Goal: Information Seeking & Learning: Check status

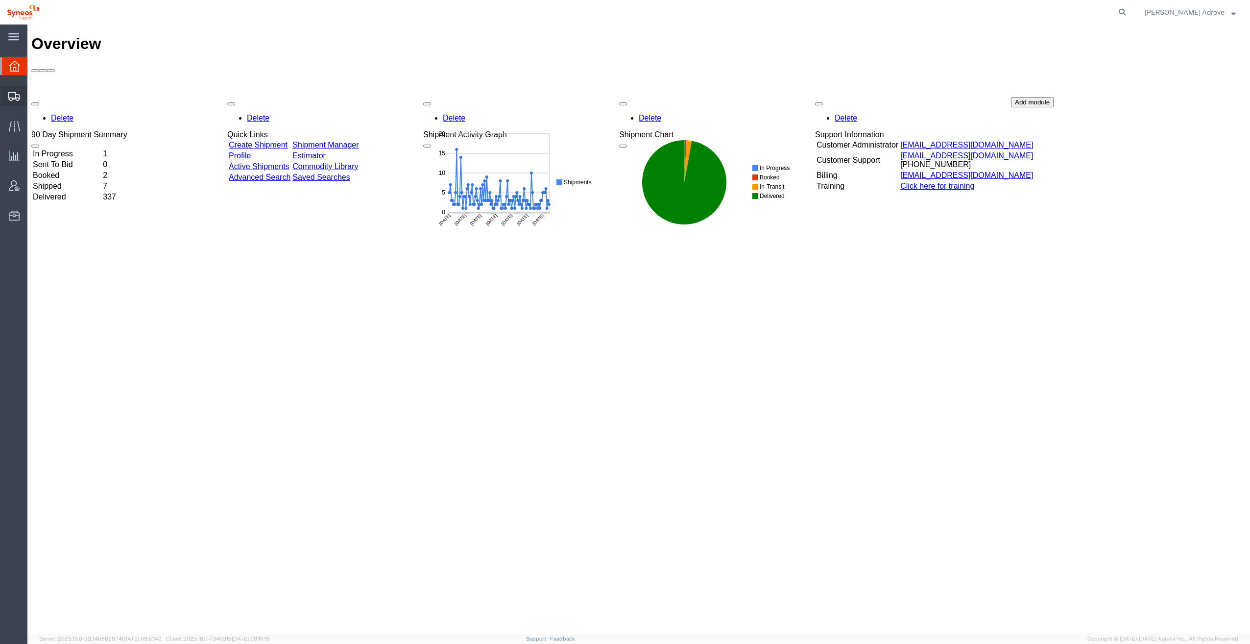
click at [0, 0] on span "Shipment Manager" at bounding box center [0, 0] width 0 height 0
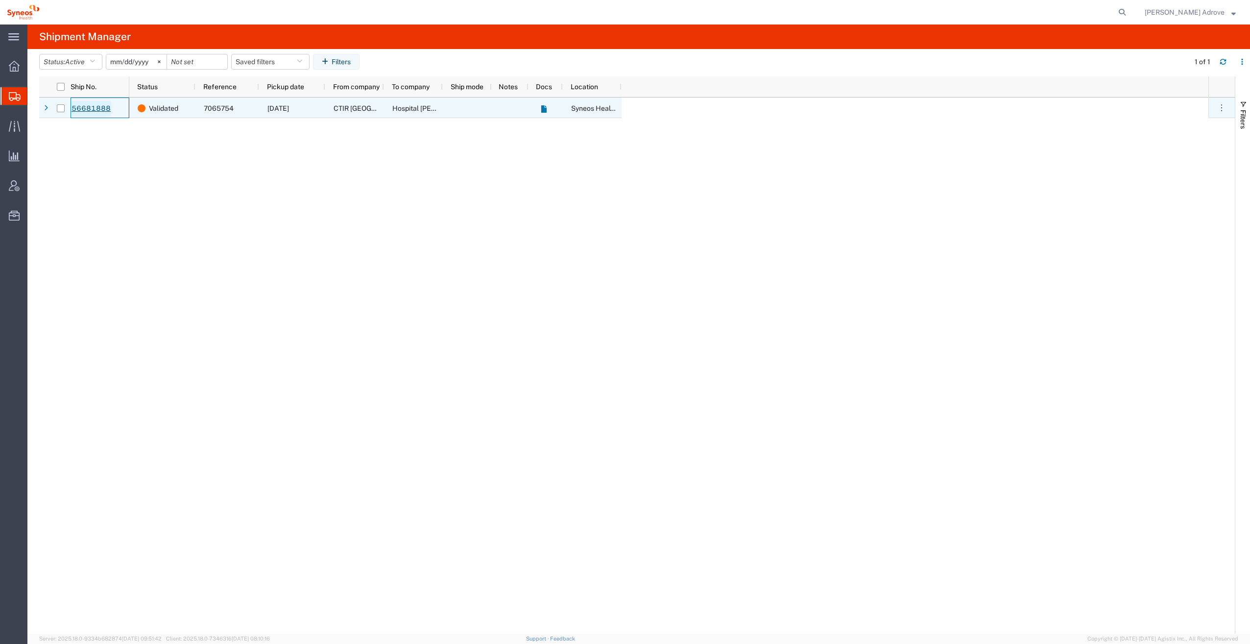
click at [94, 107] on link "56681888" at bounding box center [91, 109] width 40 height 16
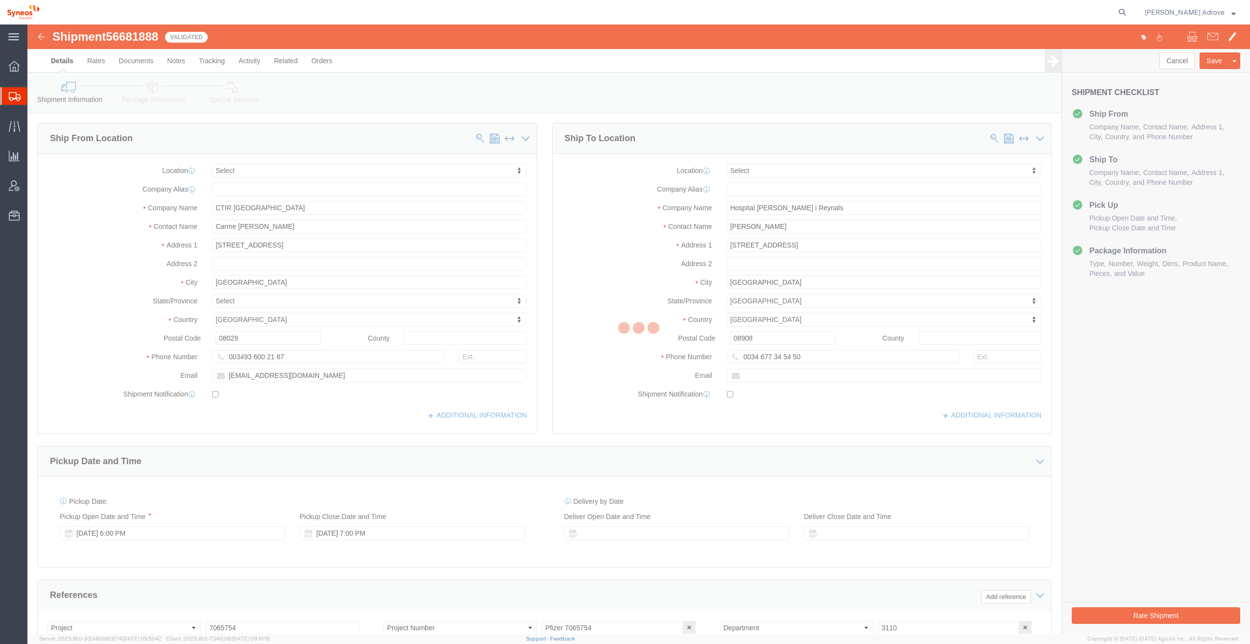
select select
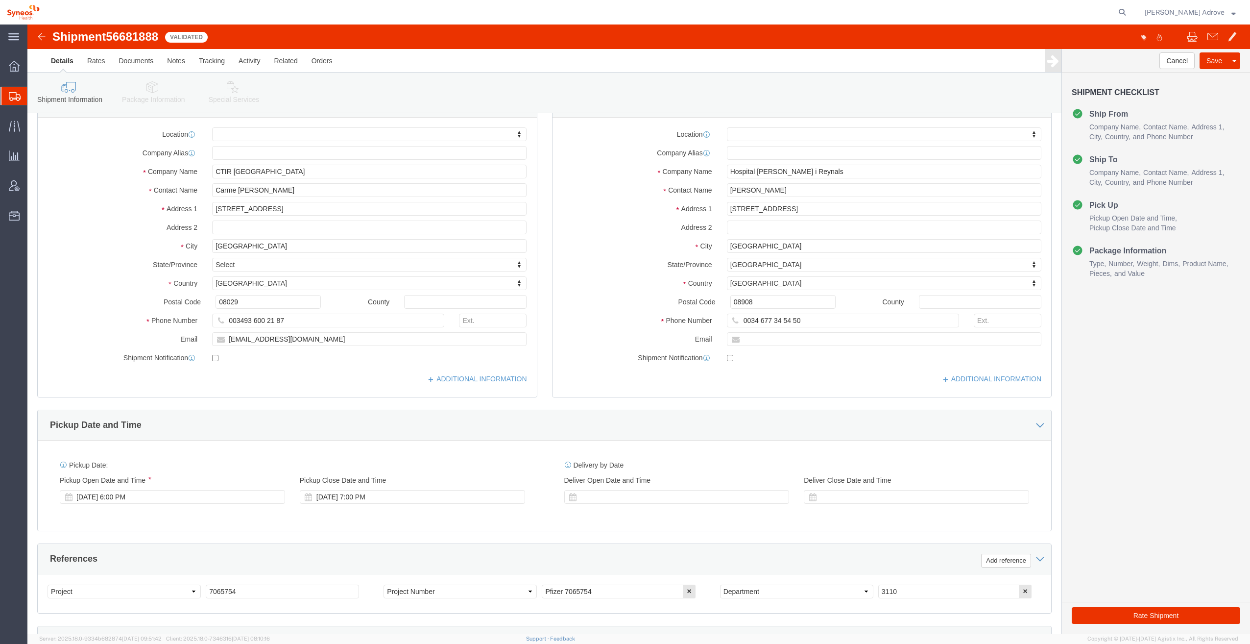
scroll to position [232, 0]
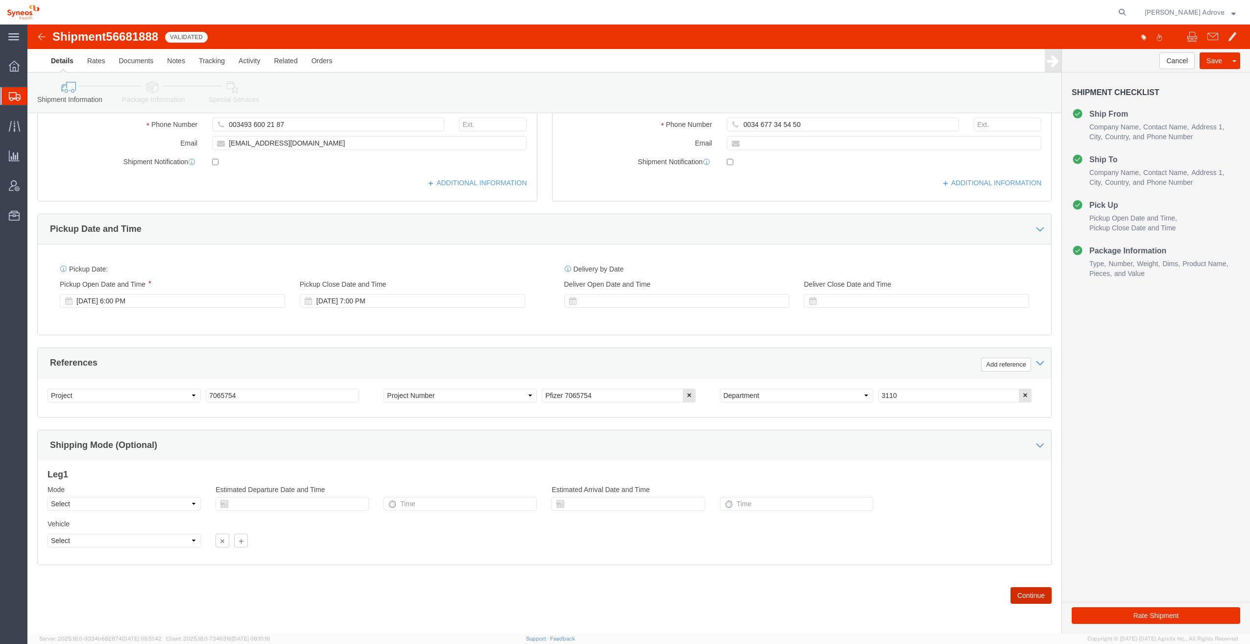
click button "Continue"
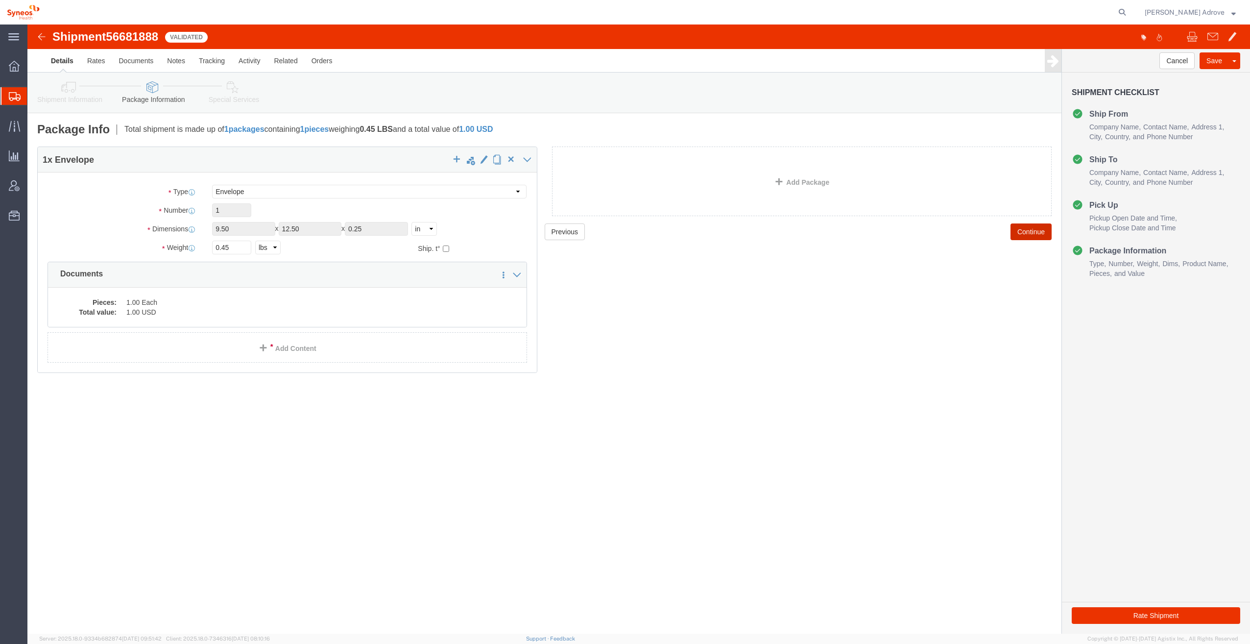
click button "Continue"
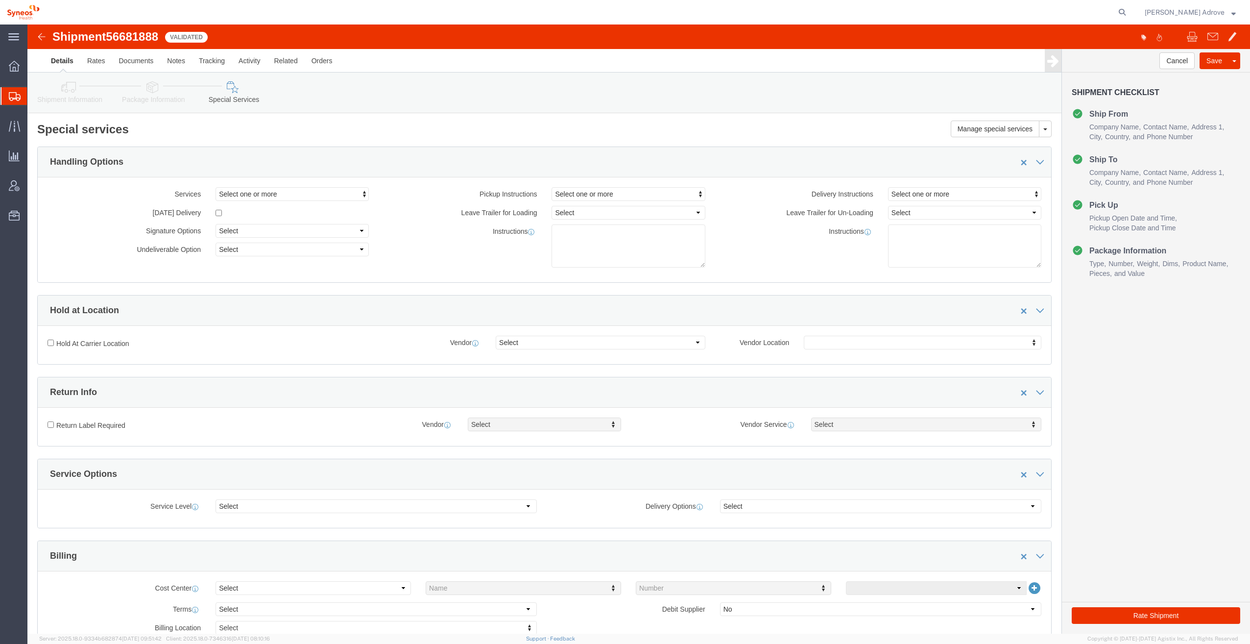
drag, startPoint x: 212, startPoint y: 12, endPoint x: 165, endPoint y: 15, distance: 47.2
click at [212, 12] on div at bounding box center [589, 12] width 1084 height 24
click at [34, 124] on span "Traffic" at bounding box center [30, 126] width 7 height 20
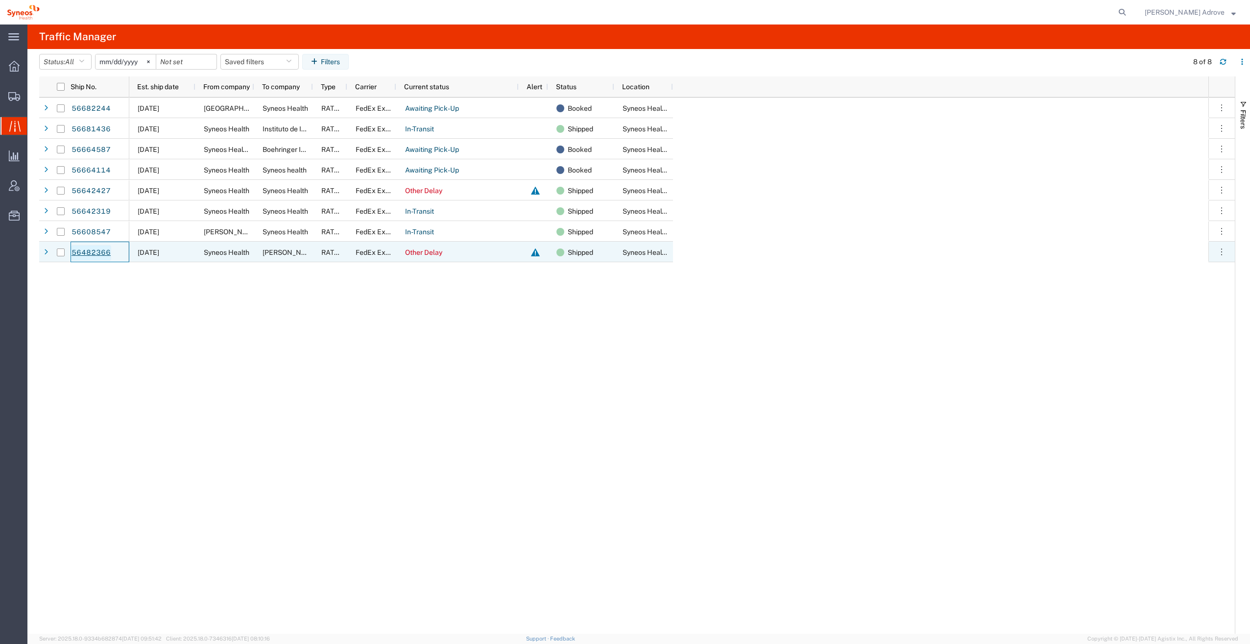
click at [75, 252] on link "56482366" at bounding box center [91, 253] width 40 height 16
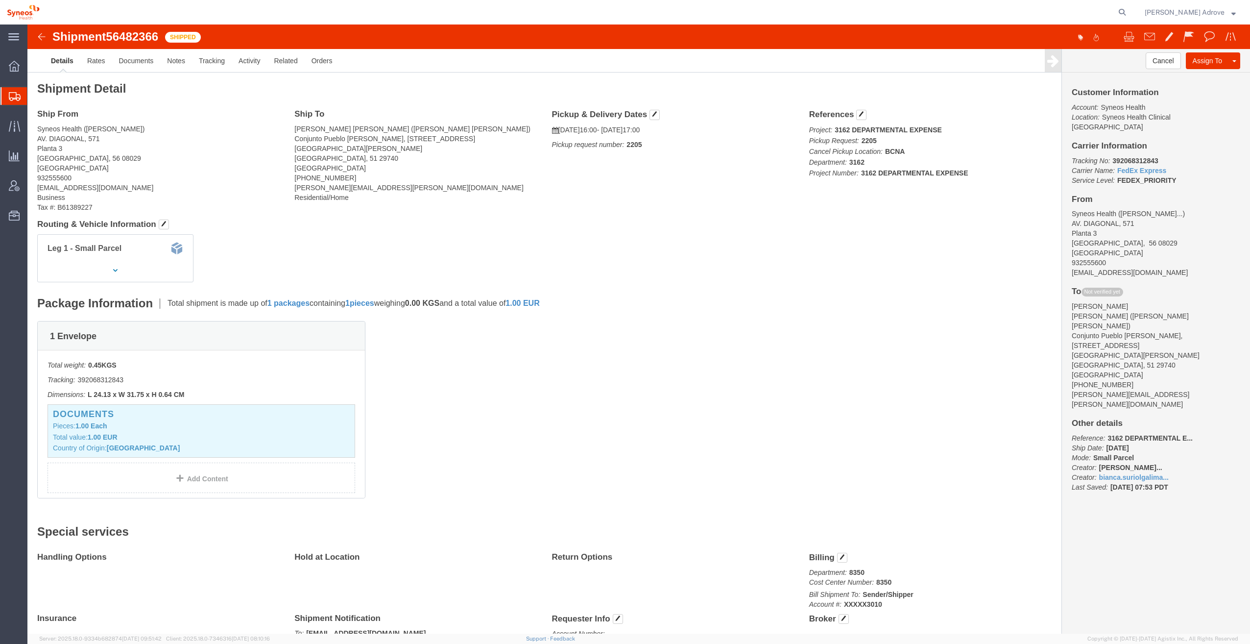
click img
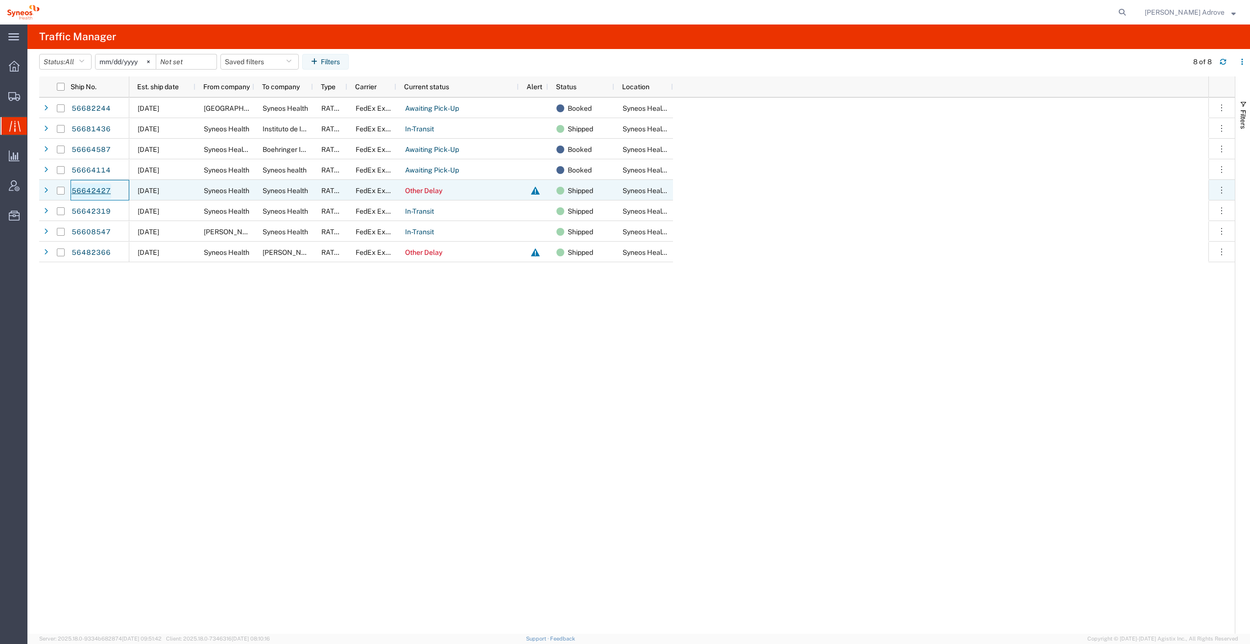
click at [78, 188] on link "56642427" at bounding box center [91, 191] width 40 height 16
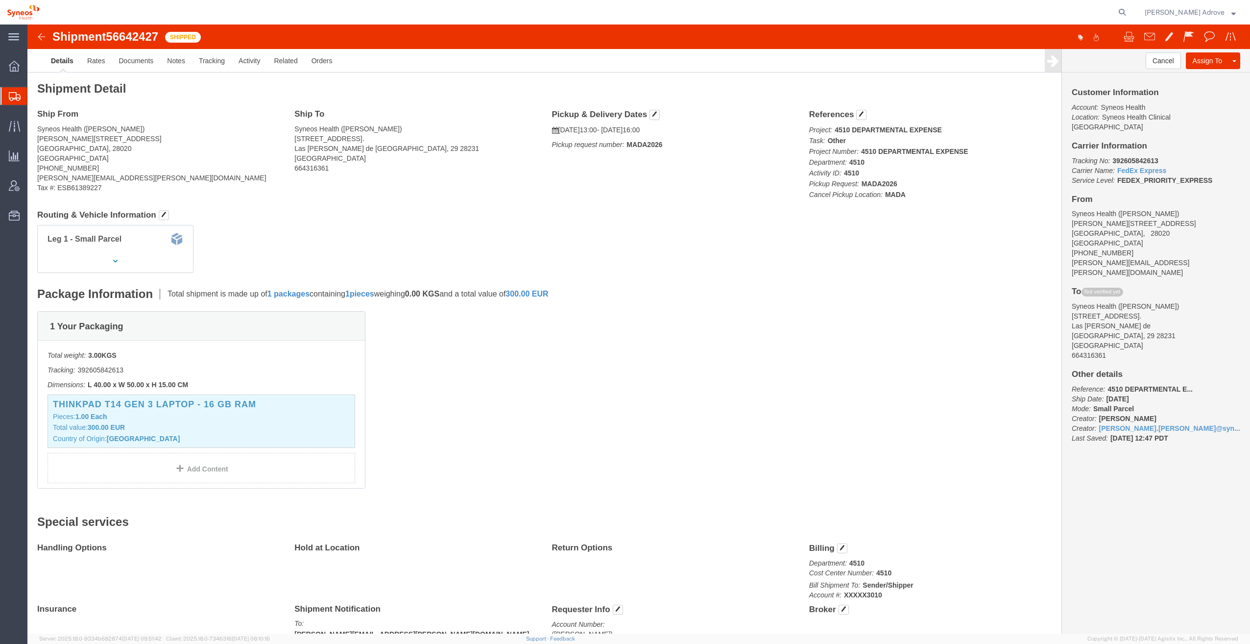
click img
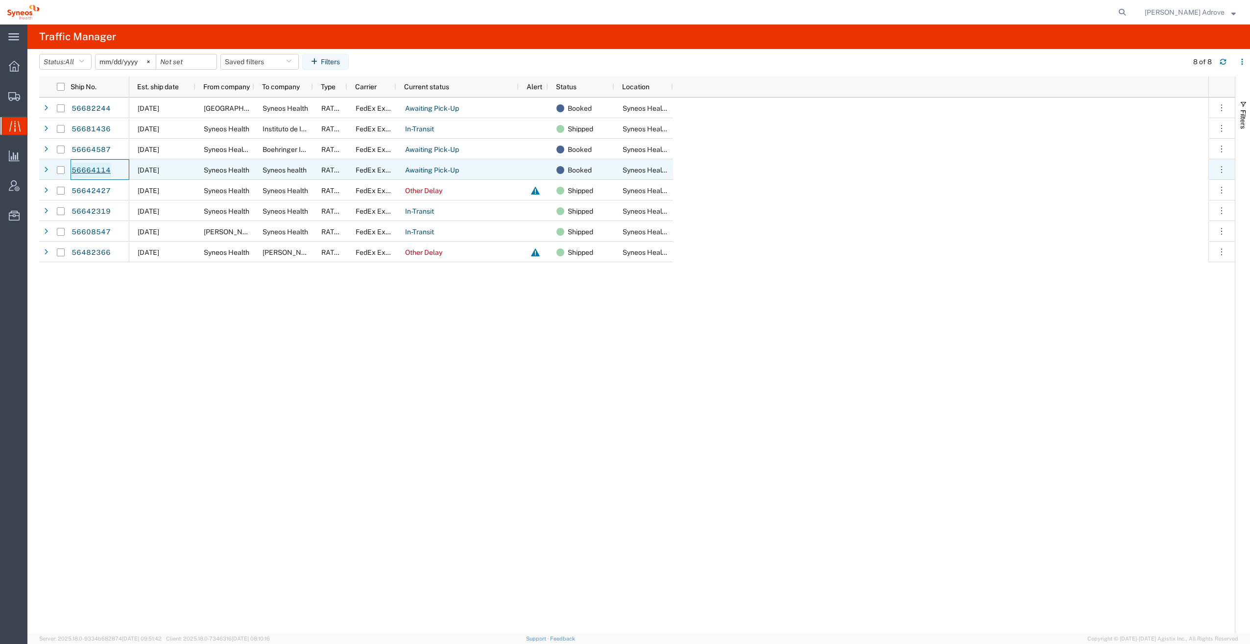
click at [86, 169] on link "56664114" at bounding box center [91, 171] width 40 height 16
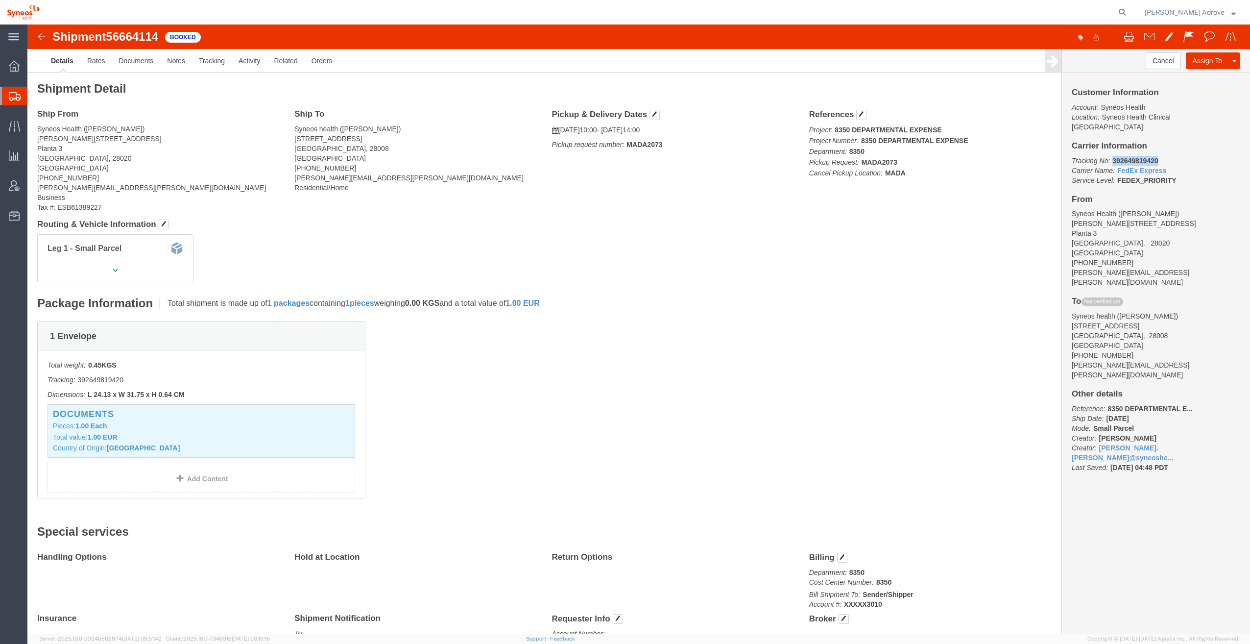
drag, startPoint x: 1129, startPoint y: 124, endPoint x: 1079, endPoint y: 127, distance: 50.0
click p "Tracking No: 392649819420 Carrier Name: FedEx Express FedEx Express Service Lev…"
drag, startPoint x: 1083, startPoint y: 127, endPoint x: 1090, endPoint y: 127, distance: 6.9
copy b "392649819420"
click img
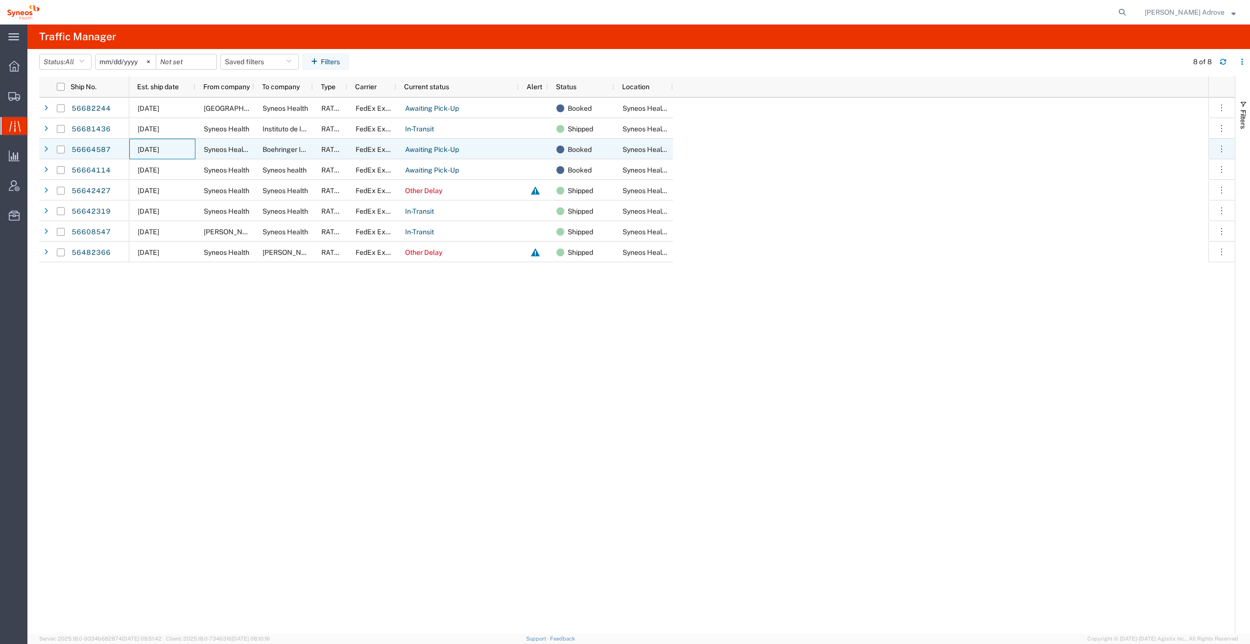
click at [156, 149] on span "[DATE]" at bounding box center [149, 150] width 22 height 8
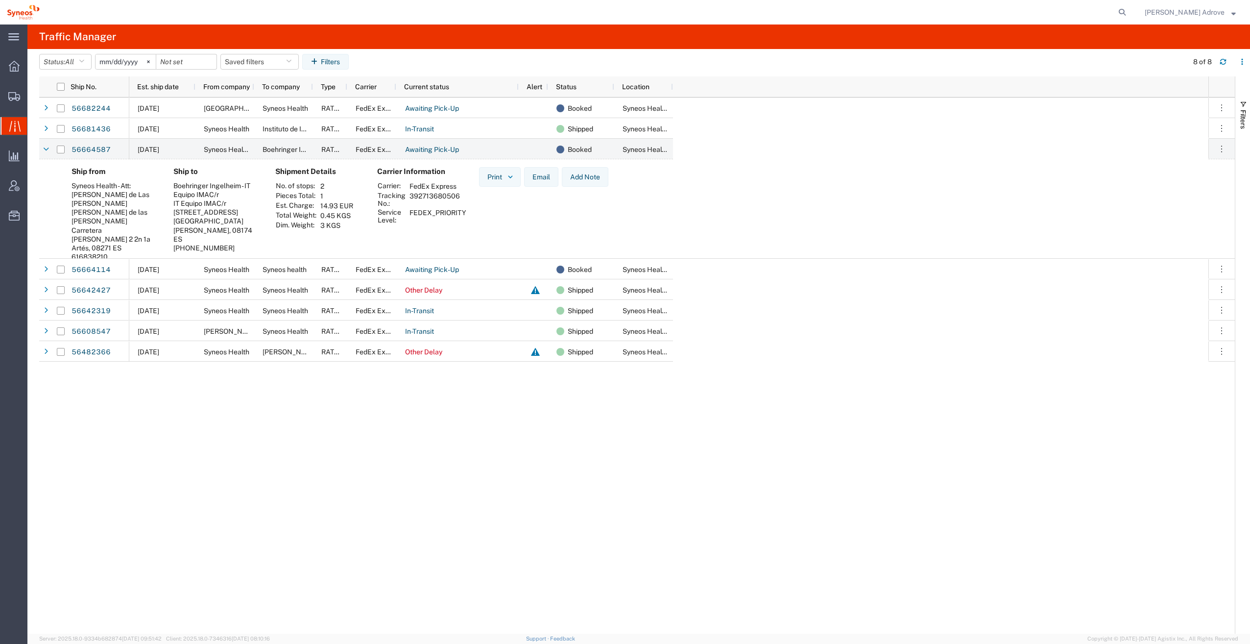
drag, startPoint x: 459, startPoint y: 196, endPoint x: 406, endPoint y: 193, distance: 53.0
click at [406, 193] on td "392713680506" at bounding box center [438, 199] width 64 height 17
drag, startPoint x: 406, startPoint y: 193, endPoint x: 416, endPoint y: 194, distance: 10.9
copy td "392713680506"
click at [45, 268] on icon at bounding box center [46, 269] width 4 height 7
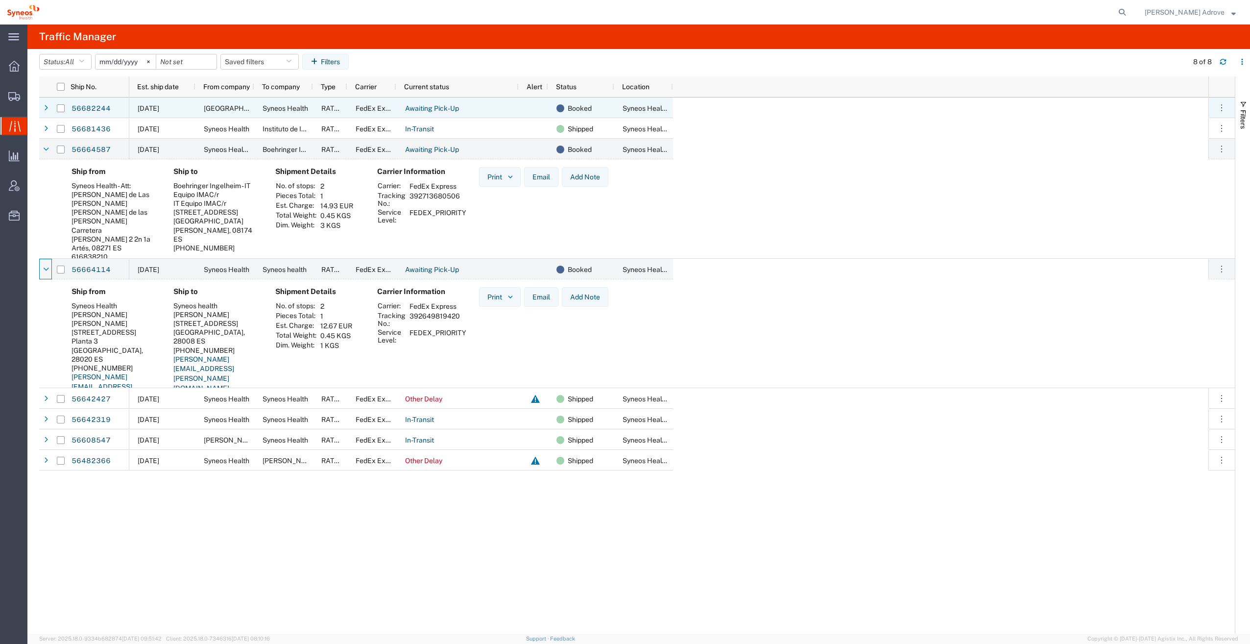
click at [159, 106] on span "[DATE]" at bounding box center [149, 108] width 22 height 8
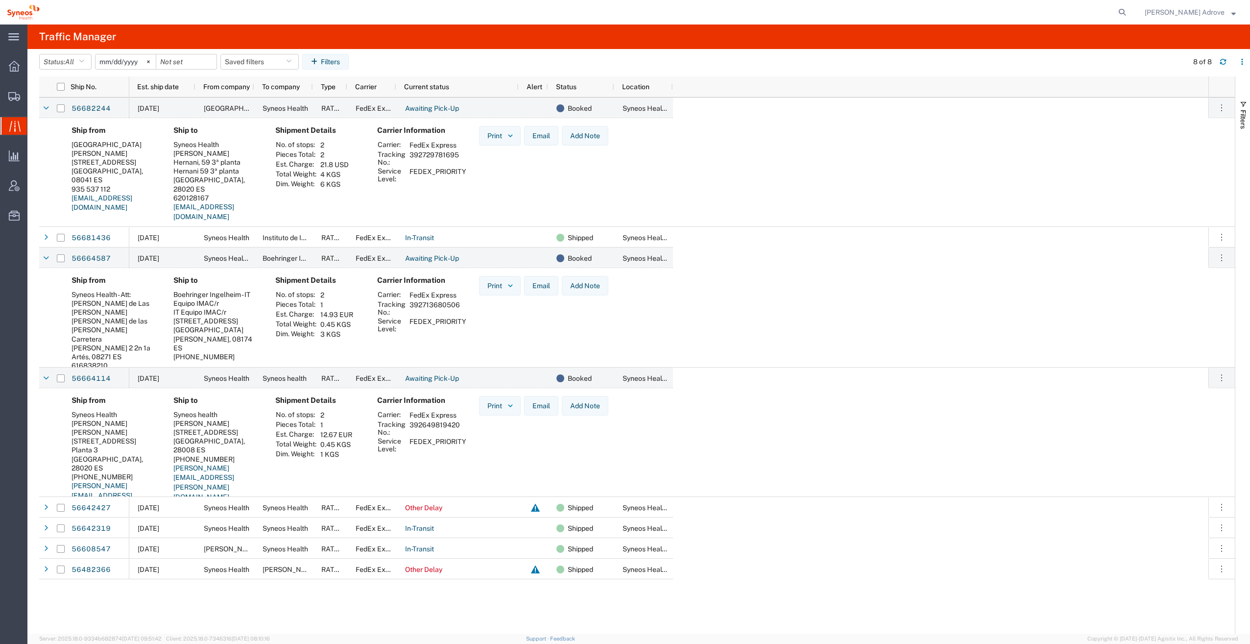
drag, startPoint x: 458, startPoint y: 154, endPoint x: 410, endPoint y: 156, distance: 47.5
click at [410, 156] on td "392729781695" at bounding box center [438, 158] width 64 height 17
drag, startPoint x: 410, startPoint y: 156, endPoint x: 415, endPoint y: 152, distance: 6.4
copy td "392729781695"
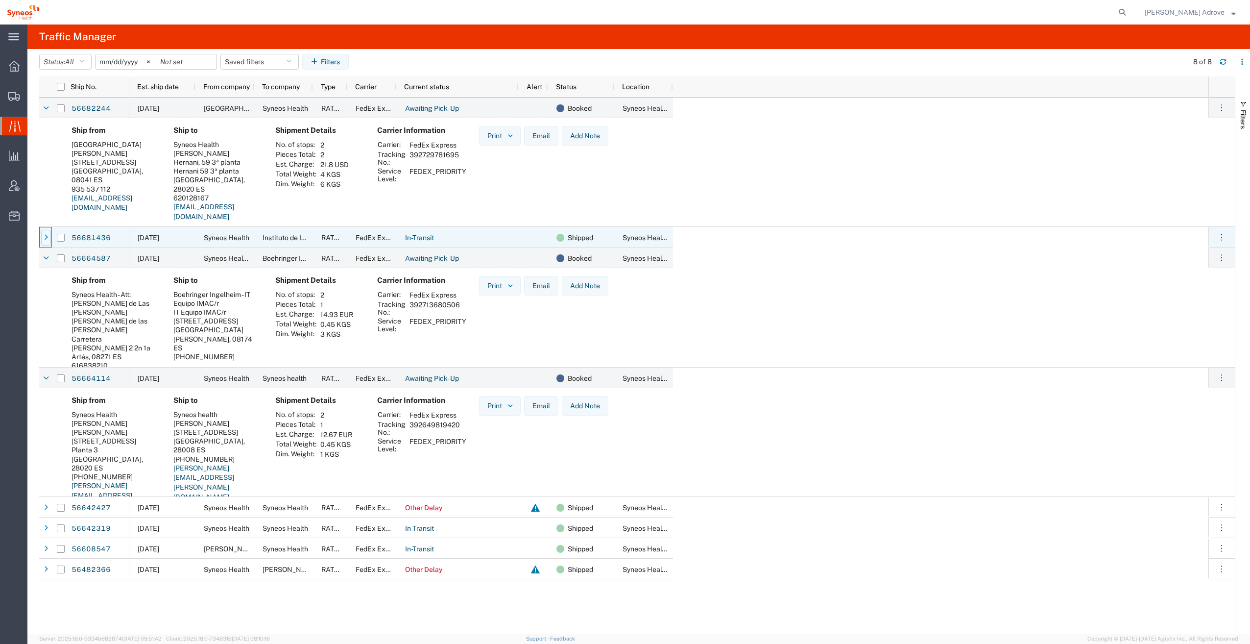
click at [46, 237] on icon at bounding box center [46, 237] width 4 height 7
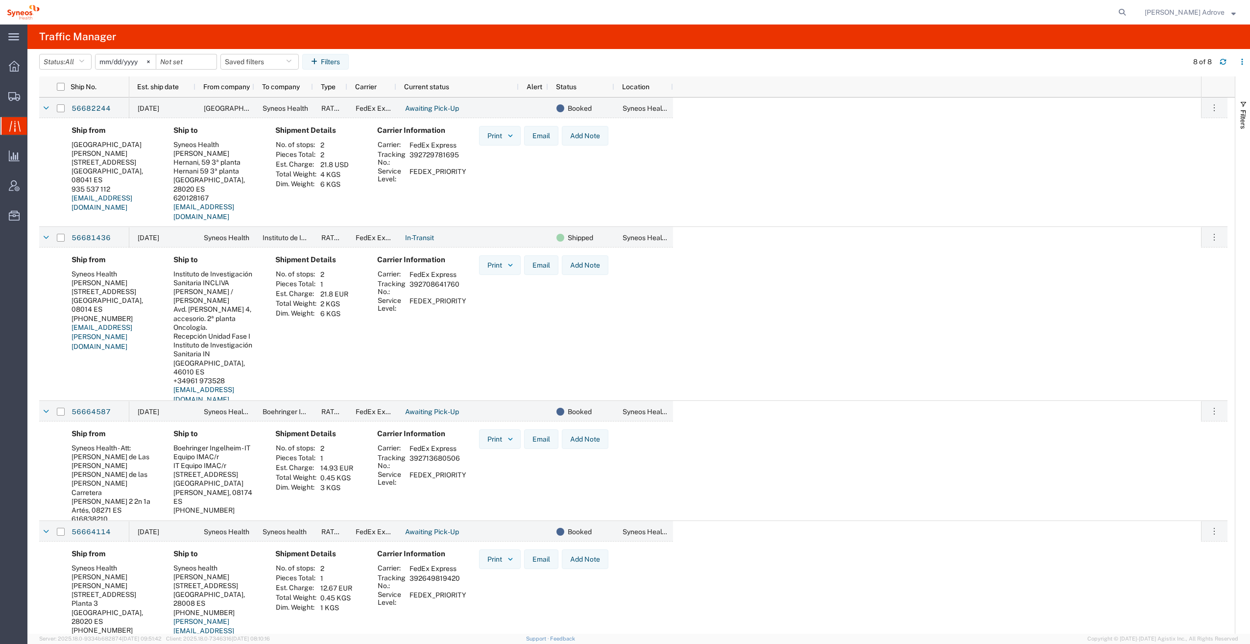
drag, startPoint x: 461, startPoint y: 284, endPoint x: 410, endPoint y: 282, distance: 51.0
click at [410, 282] on td "392708641760" at bounding box center [438, 287] width 64 height 17
drag, startPoint x: 410, startPoint y: 282, endPoint x: 419, endPoint y: 280, distance: 10.0
copy td "392708641760"
click at [45, 107] on icon at bounding box center [46, 108] width 6 height 7
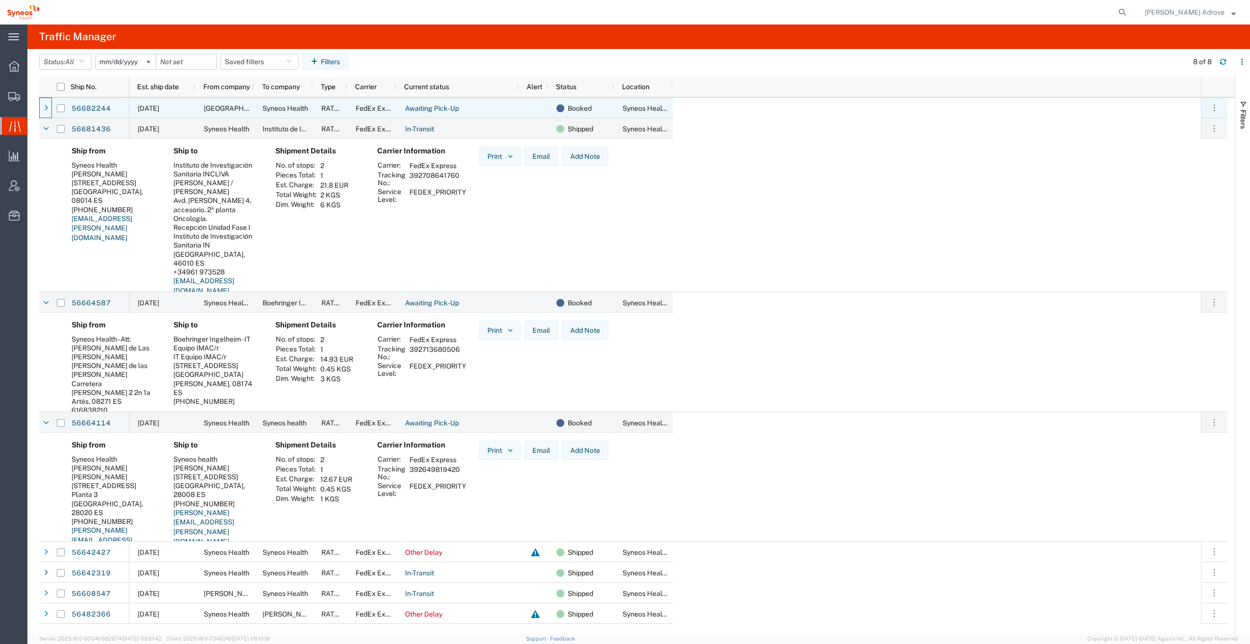
click at [45, 107] on icon at bounding box center [46, 108] width 4 height 7
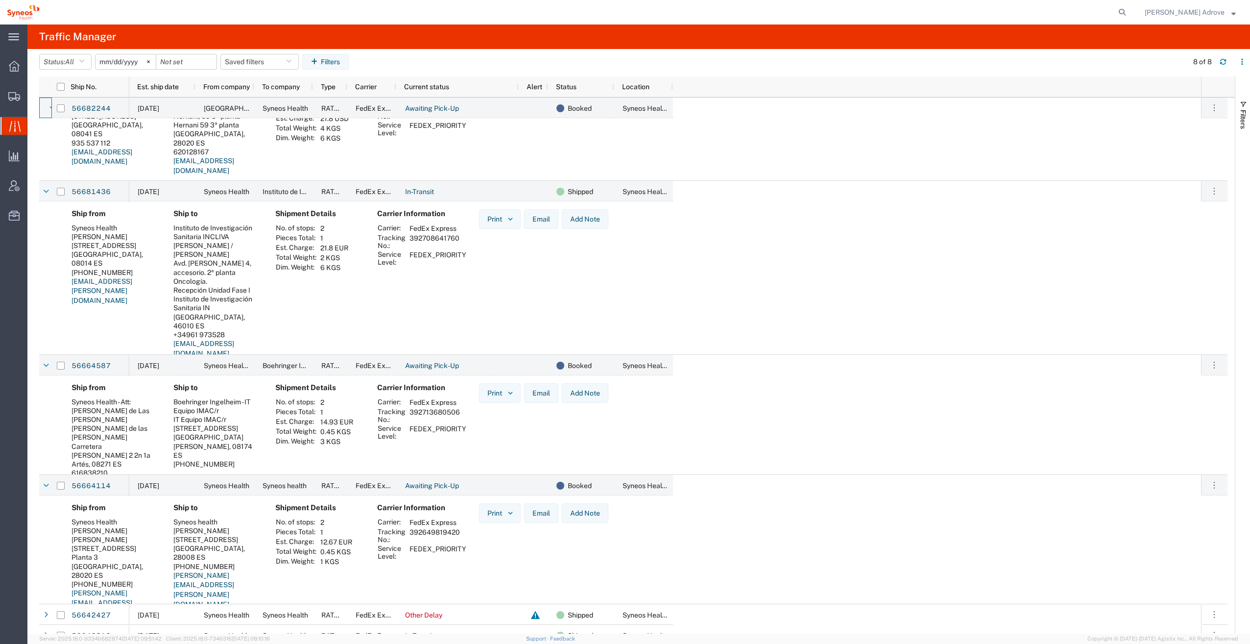
scroll to position [99, 0]
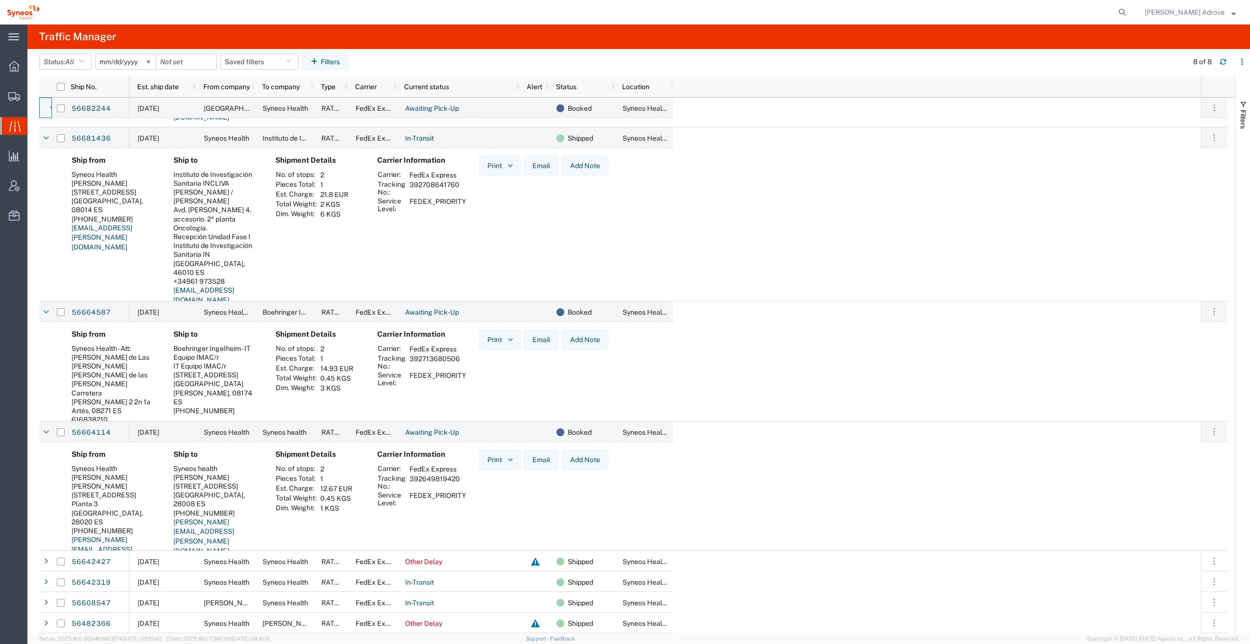
drag, startPoint x: 38, startPoint y: 374, endPoint x: 44, endPoint y: 372, distance: 6.8
click at [38, 374] on agx-table-manager "Status: All All Arrive at Delivery Location Arrive at Pick-Up Location Arrive a…" at bounding box center [638, 341] width 1223 height 584
drag, startPoint x: 461, startPoint y: 361, endPoint x: 403, endPoint y: 363, distance: 58.8
click at [403, 363] on tr "Tracking No.: 392713680506" at bounding box center [423, 362] width 93 height 17
drag, startPoint x: 403, startPoint y: 363, endPoint x: 428, endPoint y: 357, distance: 26.1
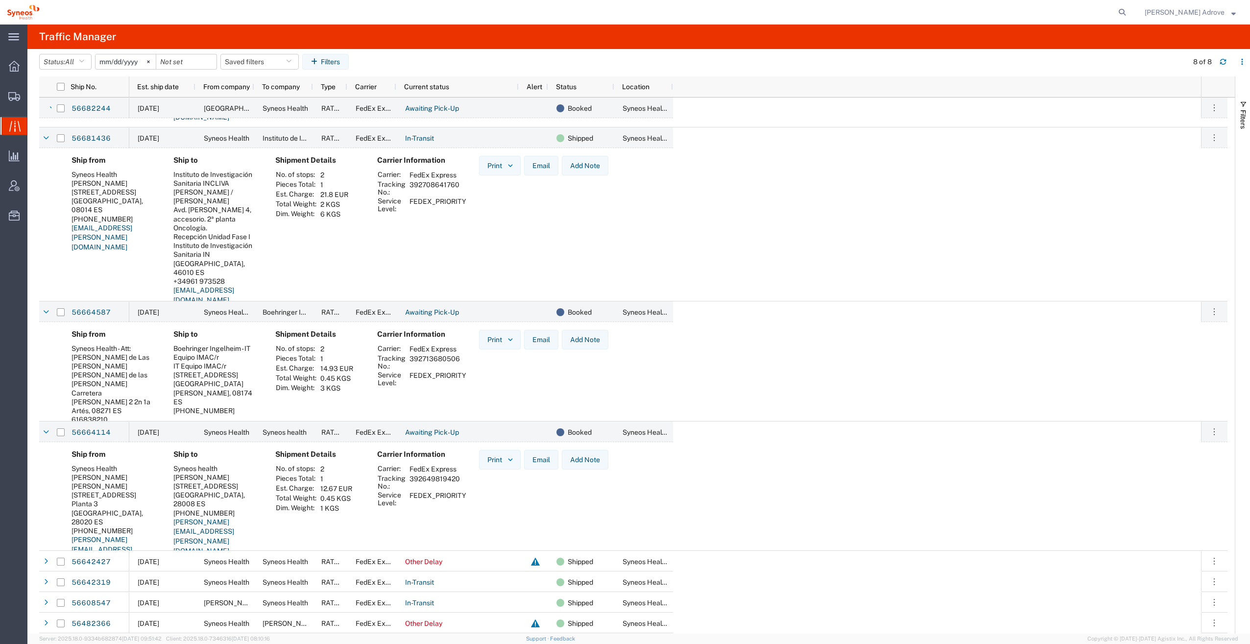
copy tr "392713680506"
click at [86, 312] on link "56664587" at bounding box center [91, 313] width 40 height 16
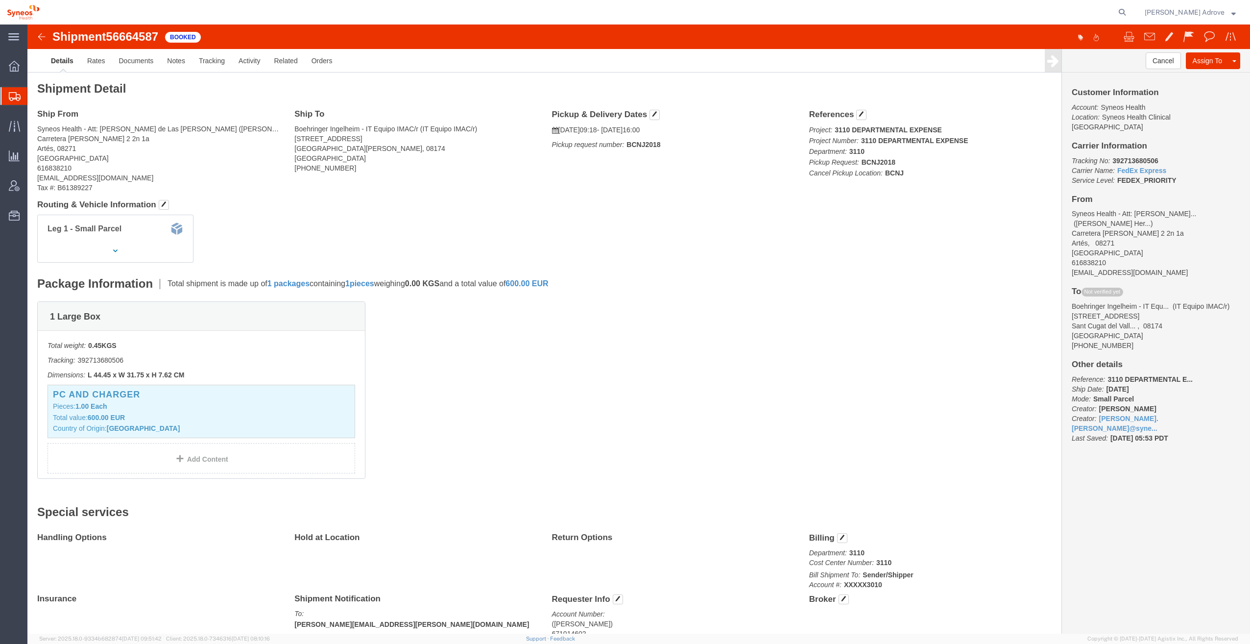
click img
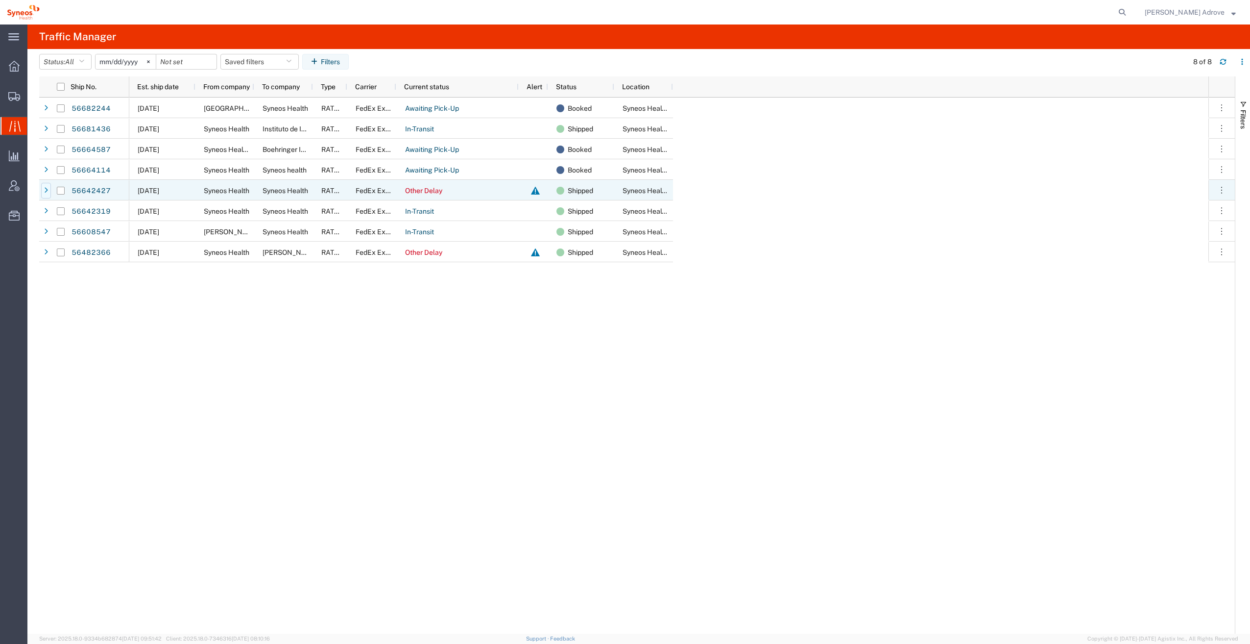
click at [45, 188] on icon at bounding box center [46, 190] width 4 height 7
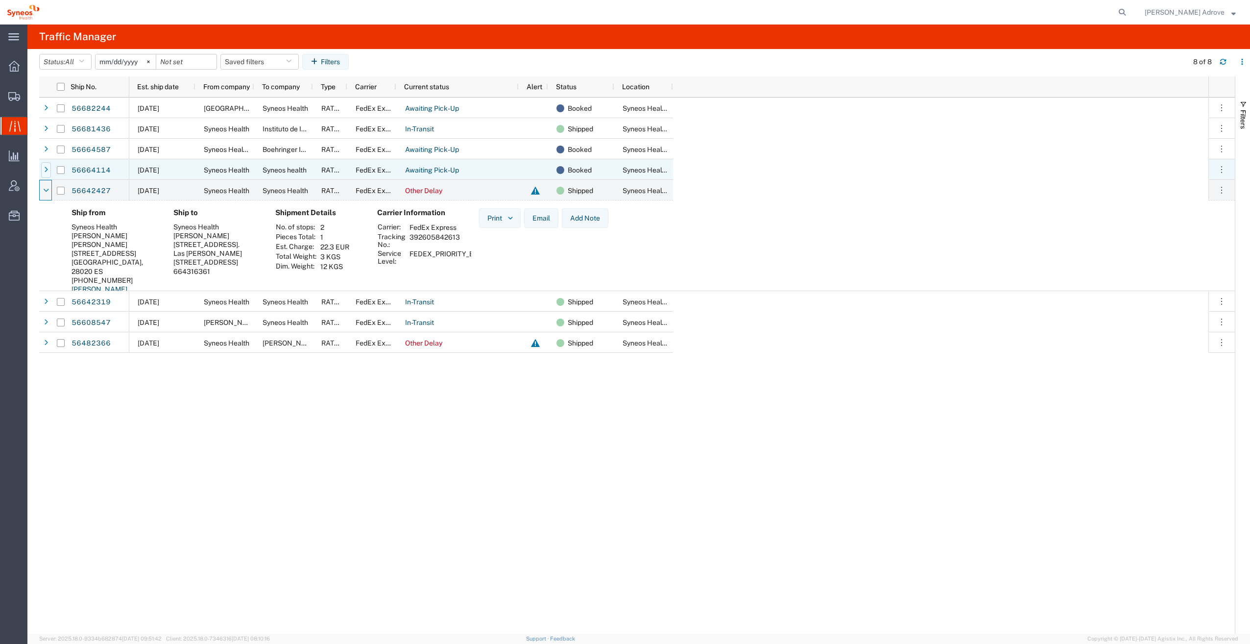
click at [46, 169] on icon at bounding box center [46, 170] width 4 height 7
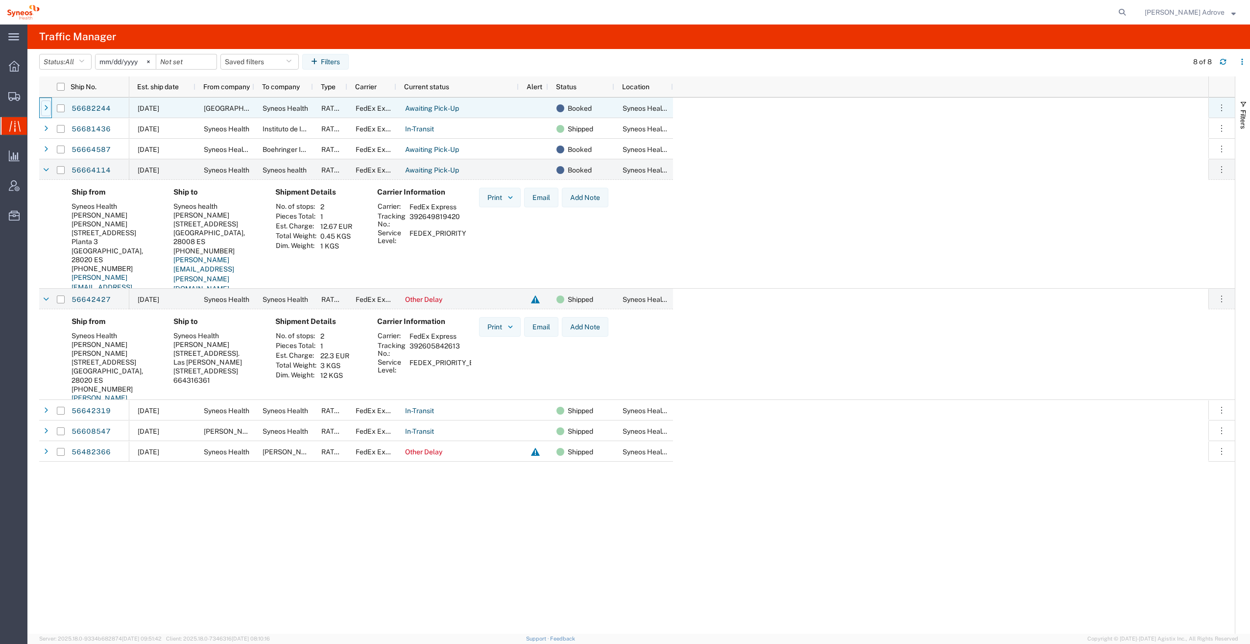
click at [42, 108] on div at bounding box center [46, 108] width 10 height 16
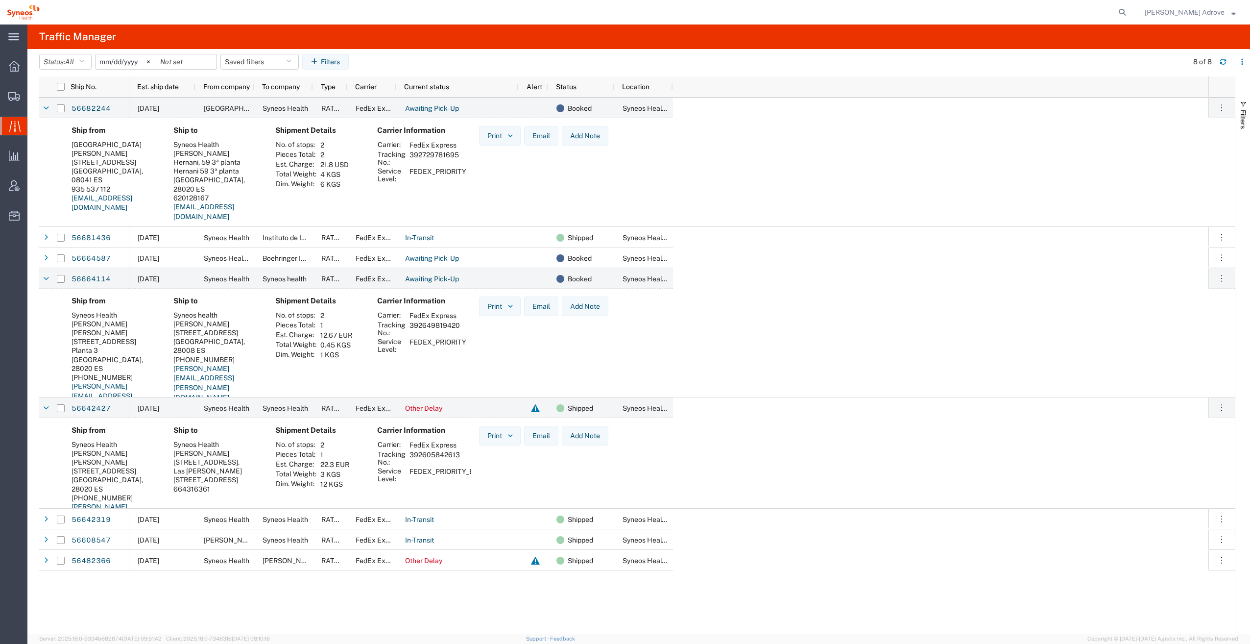
drag, startPoint x: 448, startPoint y: 153, endPoint x: 410, endPoint y: 155, distance: 38.8
click at [410, 155] on td "392729781695" at bounding box center [438, 158] width 64 height 17
drag, startPoint x: 461, startPoint y: 329, endPoint x: 410, endPoint y: 326, distance: 52.0
click at [410, 326] on td "392649819420" at bounding box center [438, 328] width 64 height 17
drag, startPoint x: 410, startPoint y: 326, endPoint x: 419, endPoint y: 325, distance: 9.4
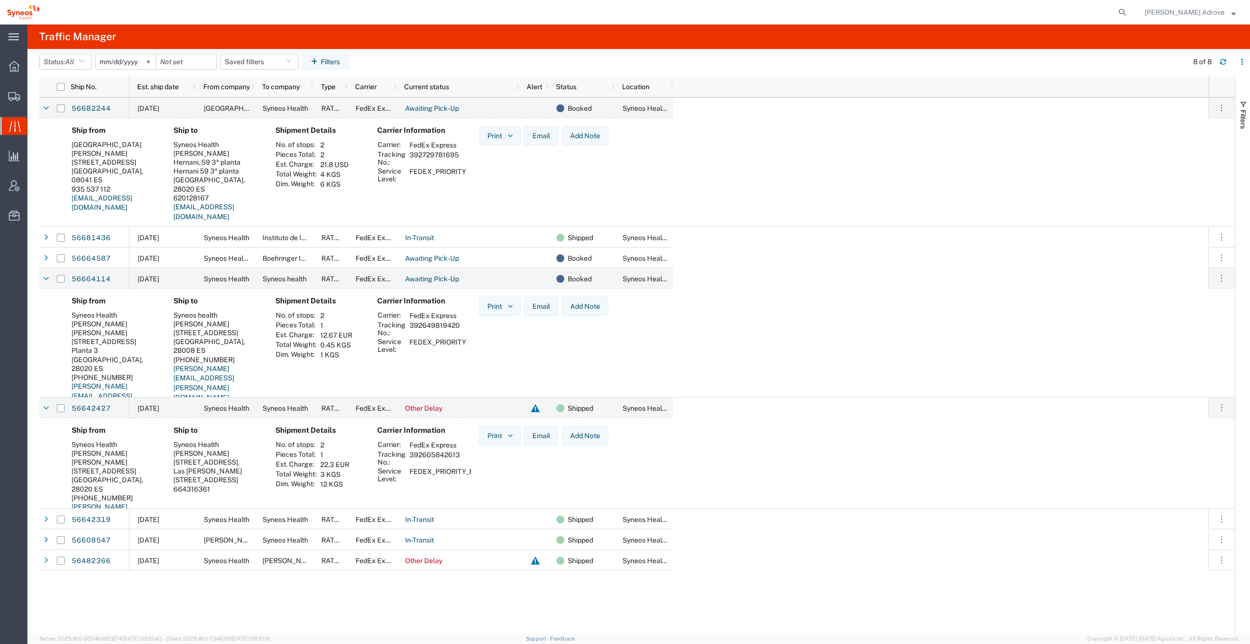
copy td "392649819420"
